Goal: Task Accomplishment & Management: Use online tool/utility

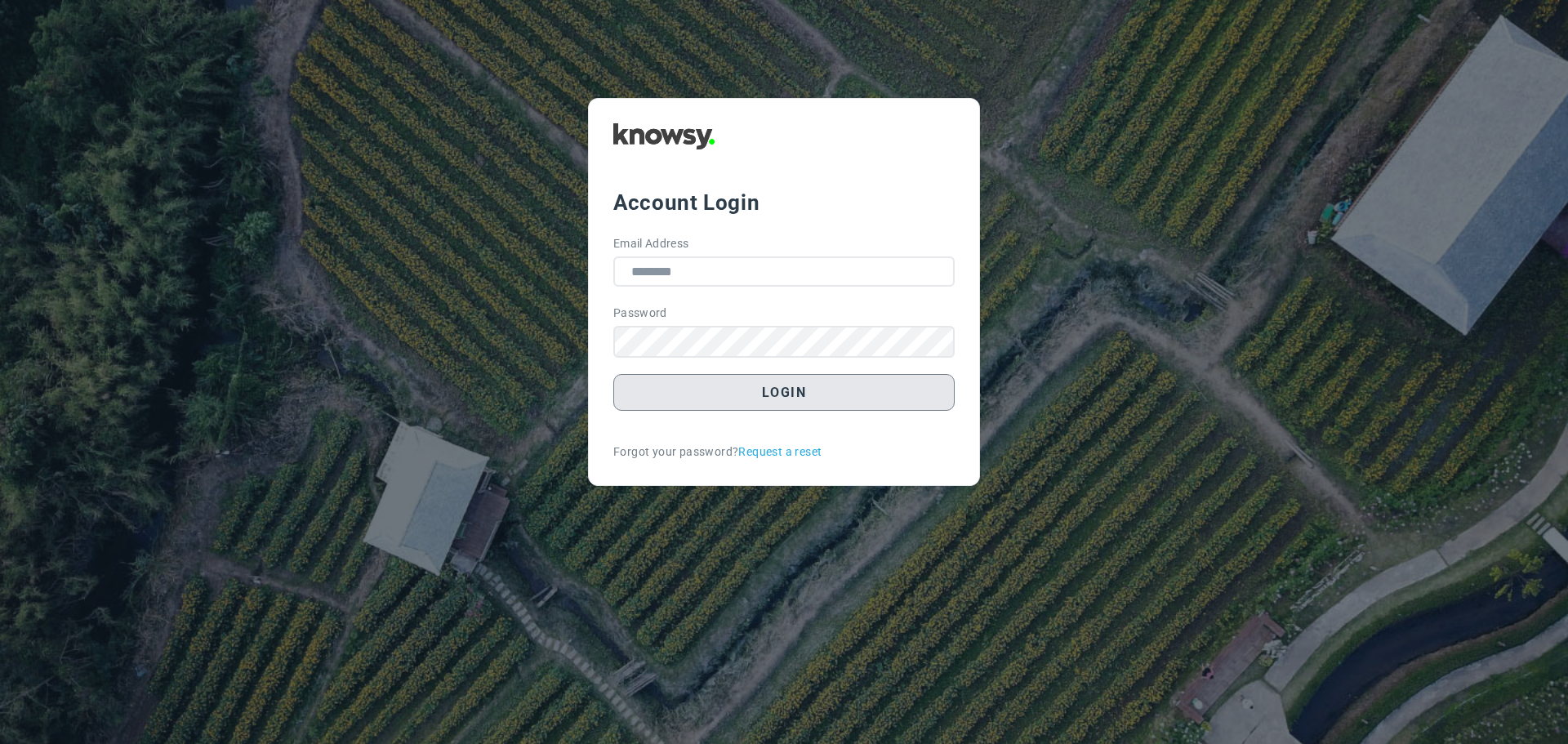
type input "**********"
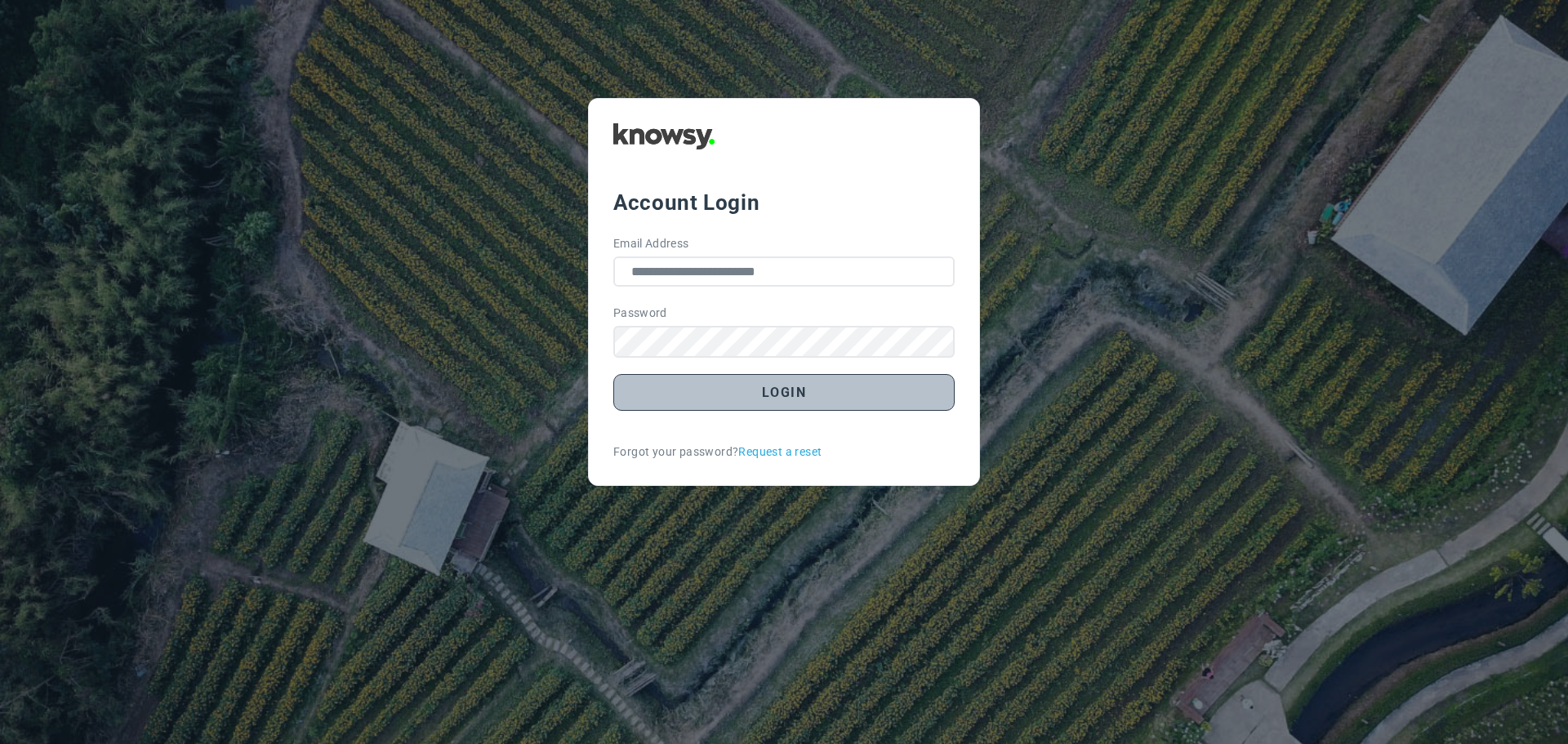
click at [802, 394] on button "Login" at bounding box center [784, 392] width 341 height 37
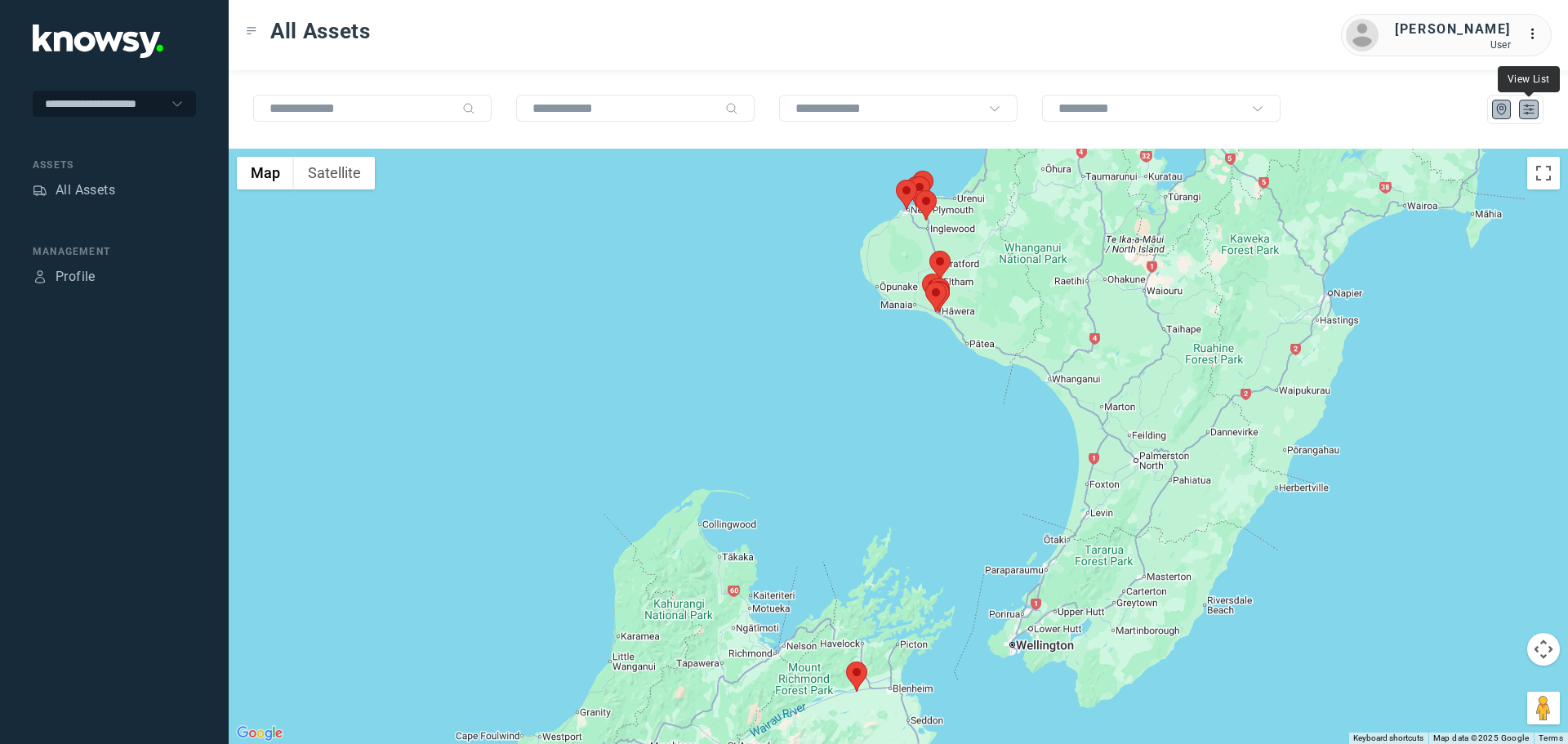
click at [1527, 110] on icon "List" at bounding box center [1529, 110] width 15 height 15
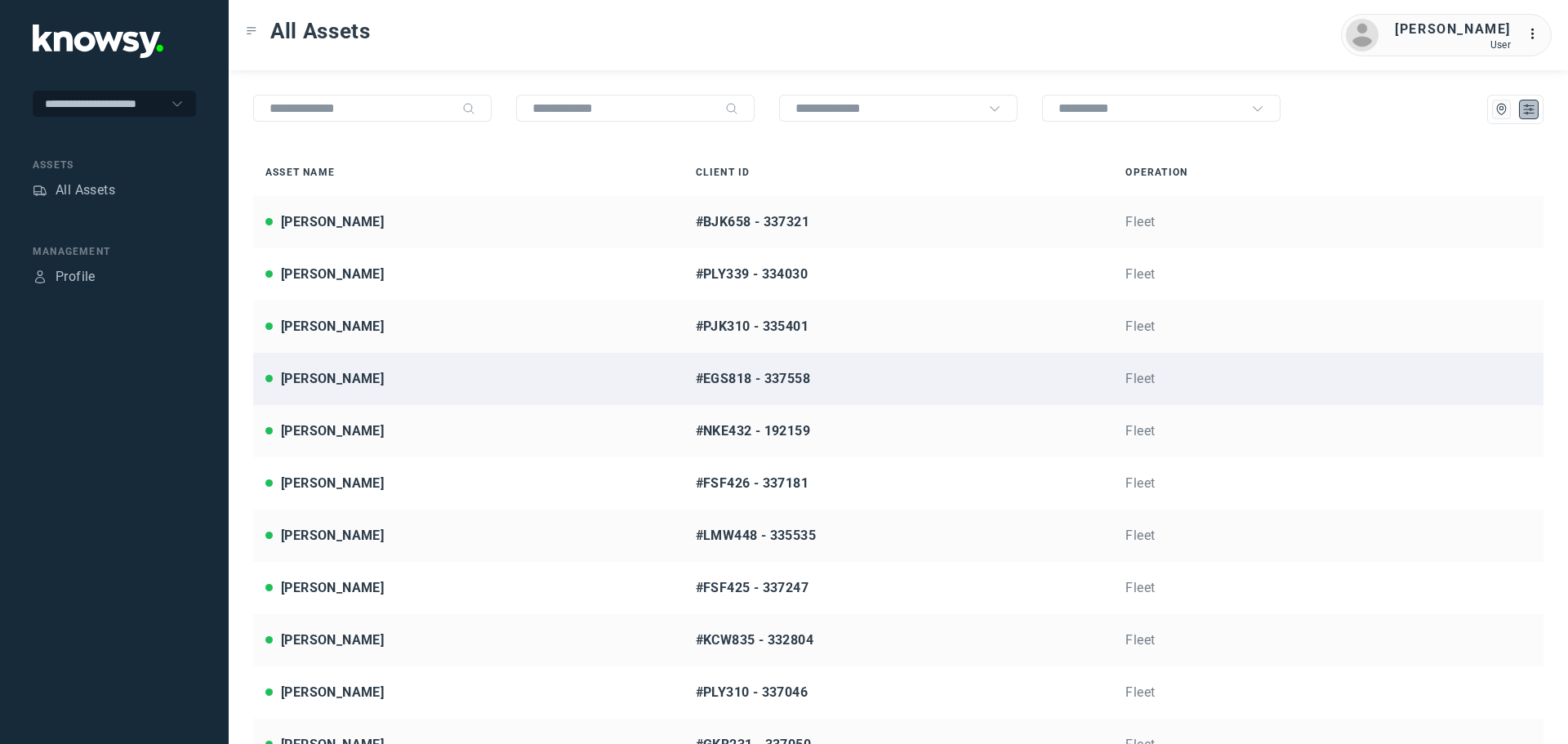
click at [406, 378] on div "[PERSON_NAME]" at bounding box center [468, 378] width 406 height 19
